Goal: Information Seeking & Learning: Learn about a topic

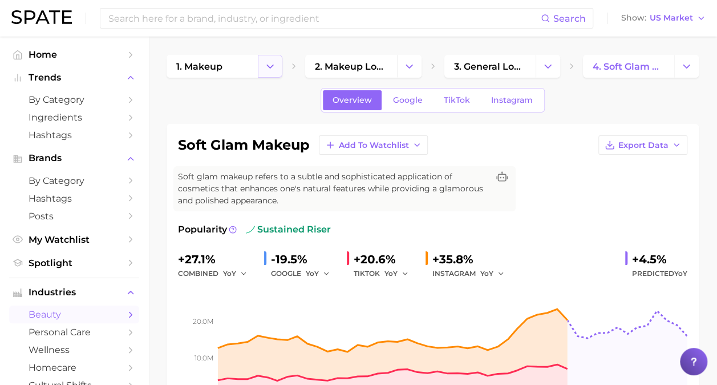
click at [271, 69] on icon "Change Category" at bounding box center [270, 66] width 12 height 12
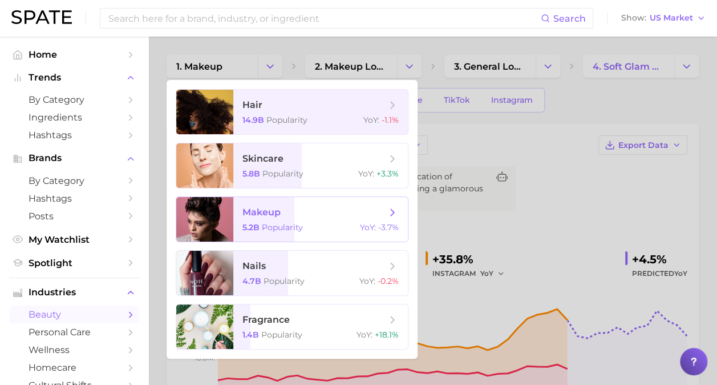
click at [309, 223] on div "5.2b Popularity YoY : -3.7%" at bounding box center [321, 227] width 156 height 10
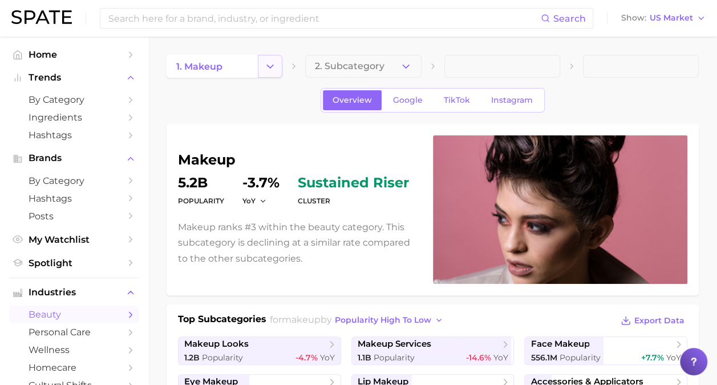
click at [271, 69] on icon "Change Category" at bounding box center [270, 66] width 12 height 12
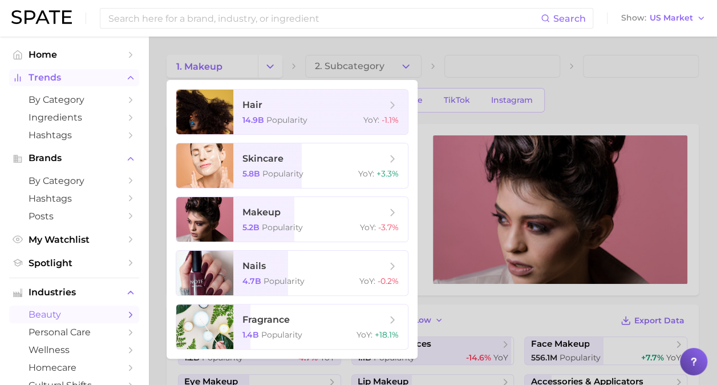
click at [100, 83] on span "Trends" at bounding box center [74, 77] width 91 height 10
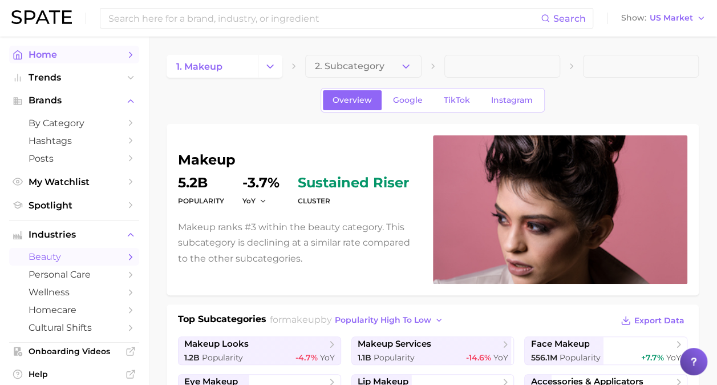
click at [106, 51] on span "Home" at bounding box center [74, 54] width 91 height 11
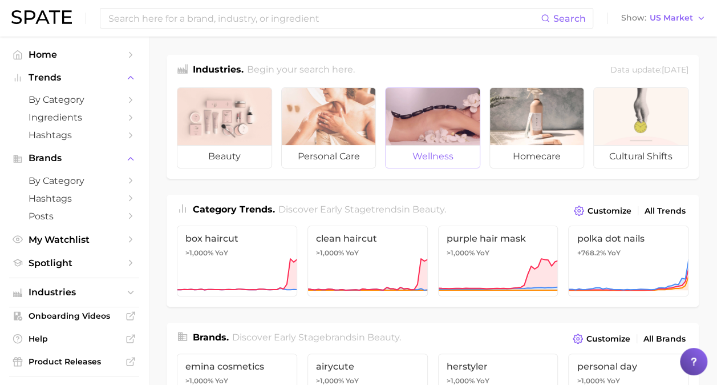
click at [429, 118] on div at bounding box center [433, 116] width 94 height 57
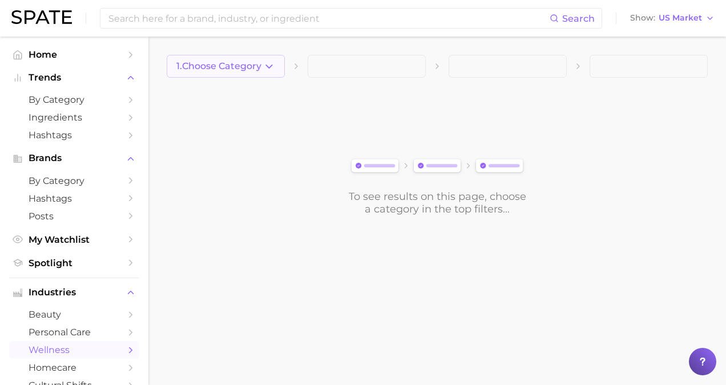
click at [274, 68] on icon "button" at bounding box center [269, 66] width 12 height 12
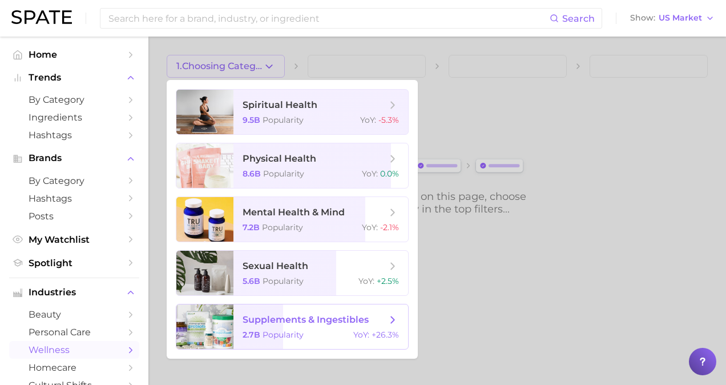
click at [356, 316] on span "supplements & ingestibles" at bounding box center [306, 319] width 126 height 11
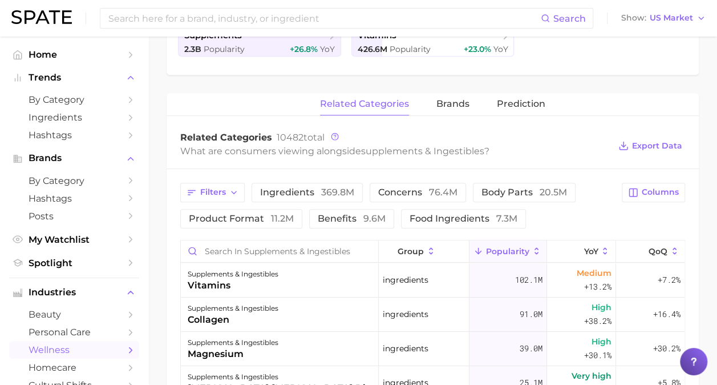
scroll to position [316, 0]
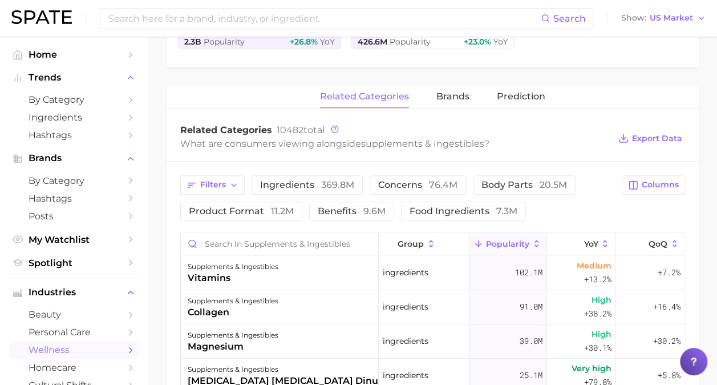
click at [76, 149] on ul "Home Trends by Category Ingredients Hashtags Brands by Category Hashtags Posts …" at bounding box center [74, 159] width 130 height 226
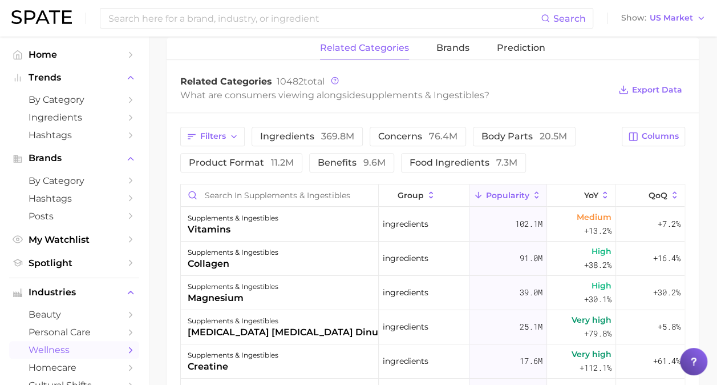
scroll to position [363, 0]
click at [231, 132] on icon "button" at bounding box center [233, 136] width 9 height 9
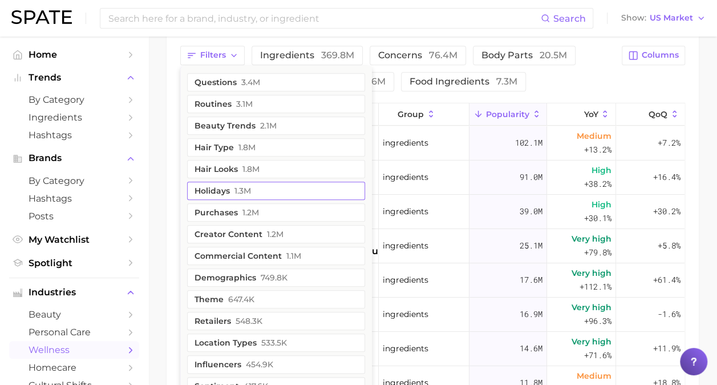
scroll to position [443, 0]
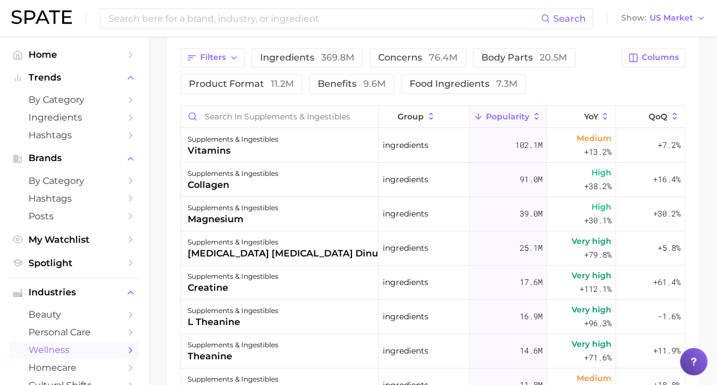
click at [589, 63] on div "Filters ingredients 369.8m concerns 76.4m body parts 20.5m product format 11.2m…" at bounding box center [397, 71] width 435 height 46
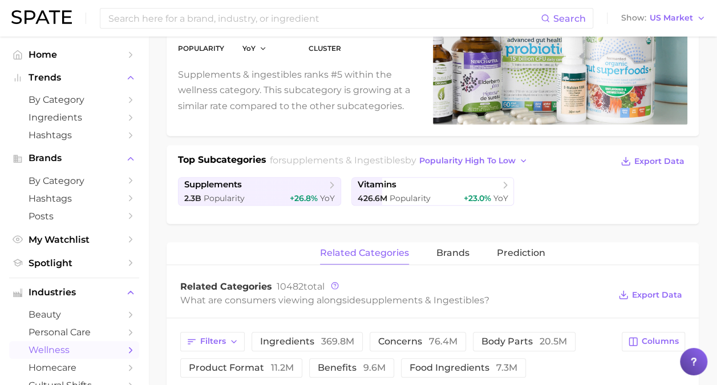
scroll to position [159, 0]
click at [457, 252] on span "brands" at bounding box center [453, 253] width 33 height 10
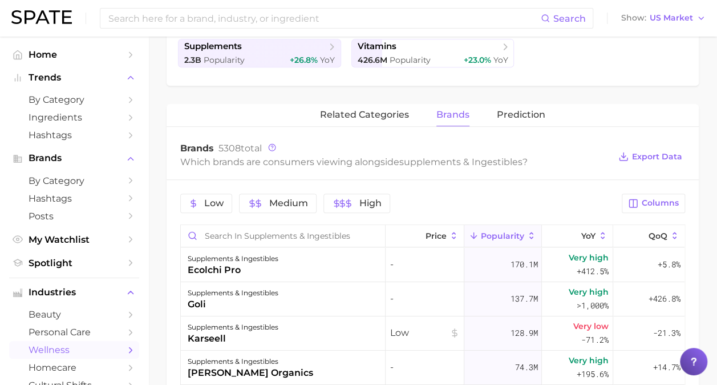
scroll to position [300, 0]
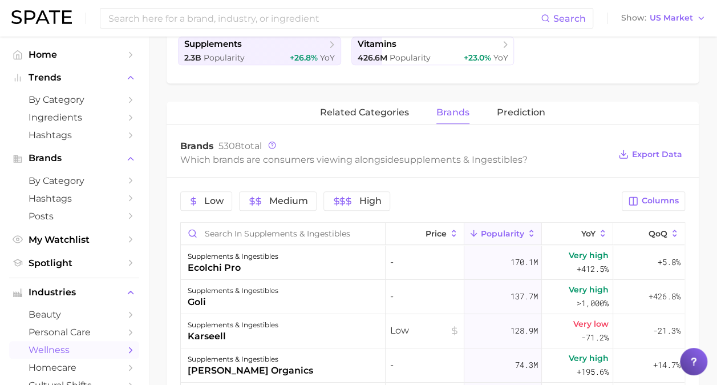
click at [301, 153] on div "Which brands are consumers viewing alongside supplements & ingestibles ?" at bounding box center [395, 159] width 430 height 15
click at [387, 108] on span "related categories" at bounding box center [364, 112] width 89 height 10
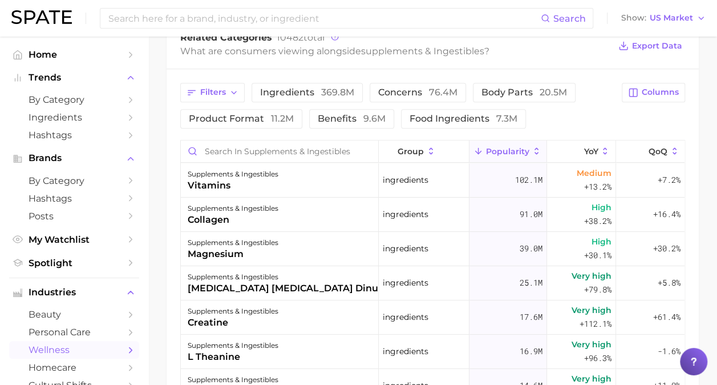
scroll to position [416, 0]
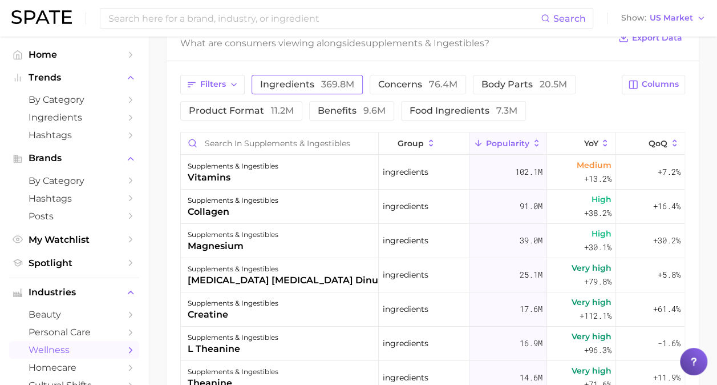
click at [324, 84] on span "369.8m" at bounding box center [337, 84] width 33 height 11
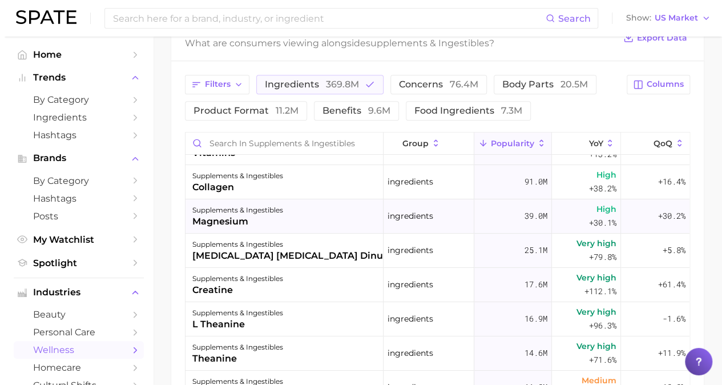
scroll to position [24, 0]
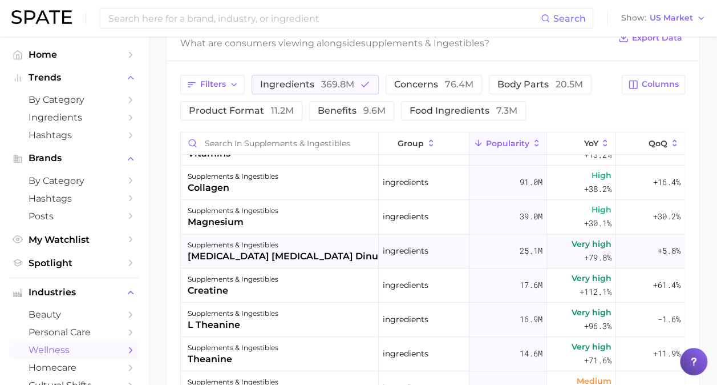
click at [334, 253] on div "[MEDICAL_DATA] [MEDICAL_DATA] dinucleotide (nad)" at bounding box center [316, 256] width 257 height 14
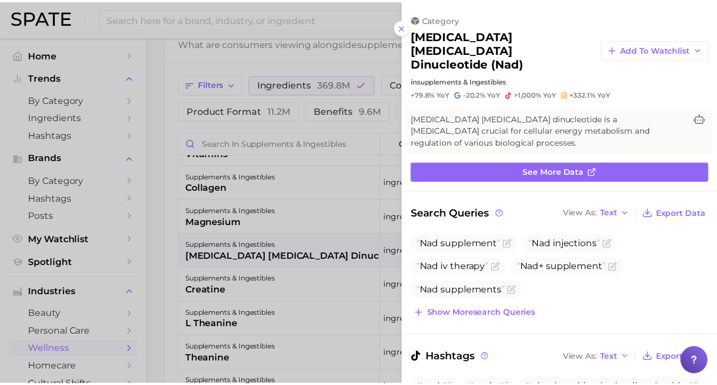
scroll to position [0, 0]
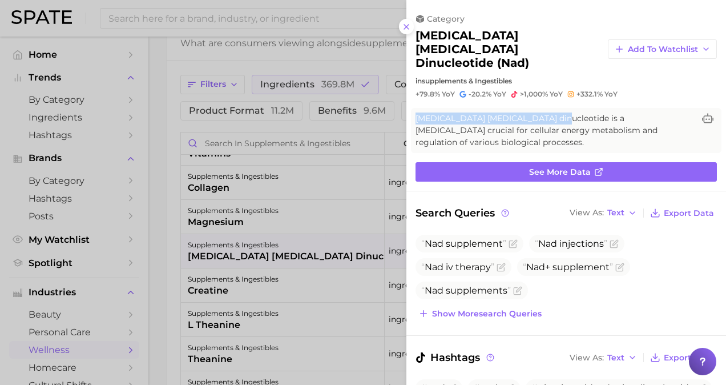
drag, startPoint x: 557, startPoint y: 105, endPoint x: 417, endPoint y: 106, distance: 140.4
click at [417, 112] on span "[MEDICAL_DATA] [MEDICAL_DATA] dinucleotide is a [MEDICAL_DATA] crucial for cell…" at bounding box center [554, 130] width 278 height 36
drag, startPoint x: 417, startPoint y: 106, endPoint x: 433, endPoint y: 102, distance: 16.5
copy span "[MEDICAL_DATA] [MEDICAL_DATA] dinucleotide"
click at [406, 26] on line at bounding box center [406, 27] width 5 height 5
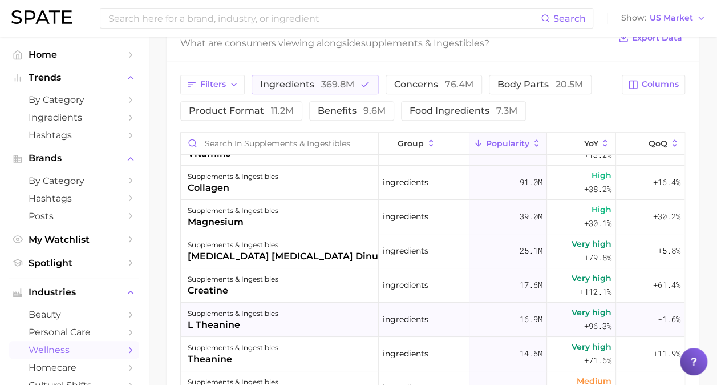
scroll to position [139, 0]
